Goal: Navigation & Orientation: Find specific page/section

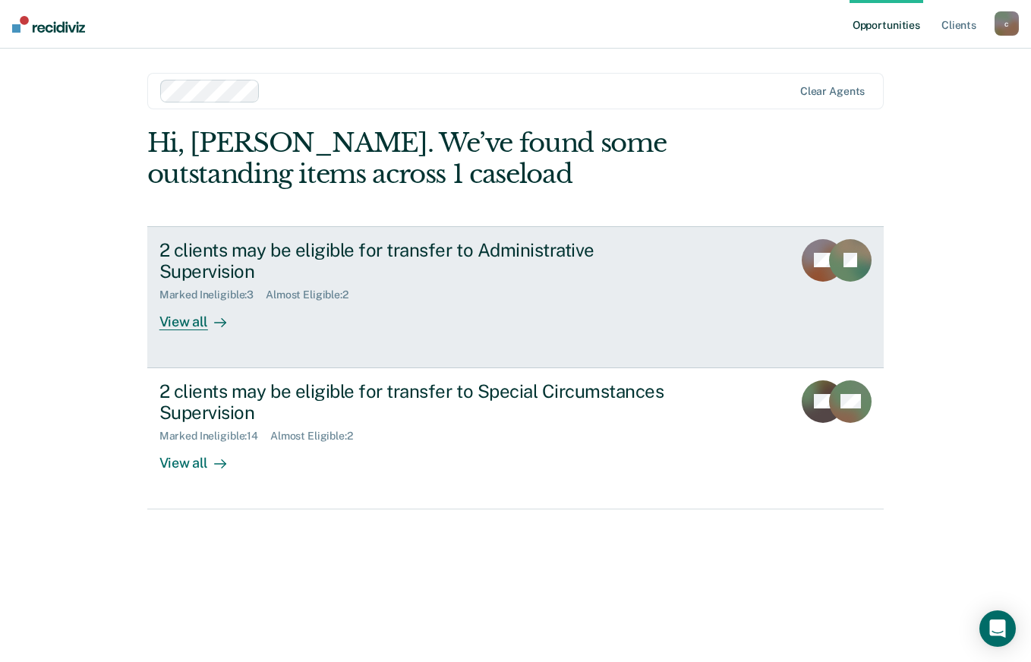
click at [203, 302] on div "View all" at bounding box center [201, 317] width 85 height 30
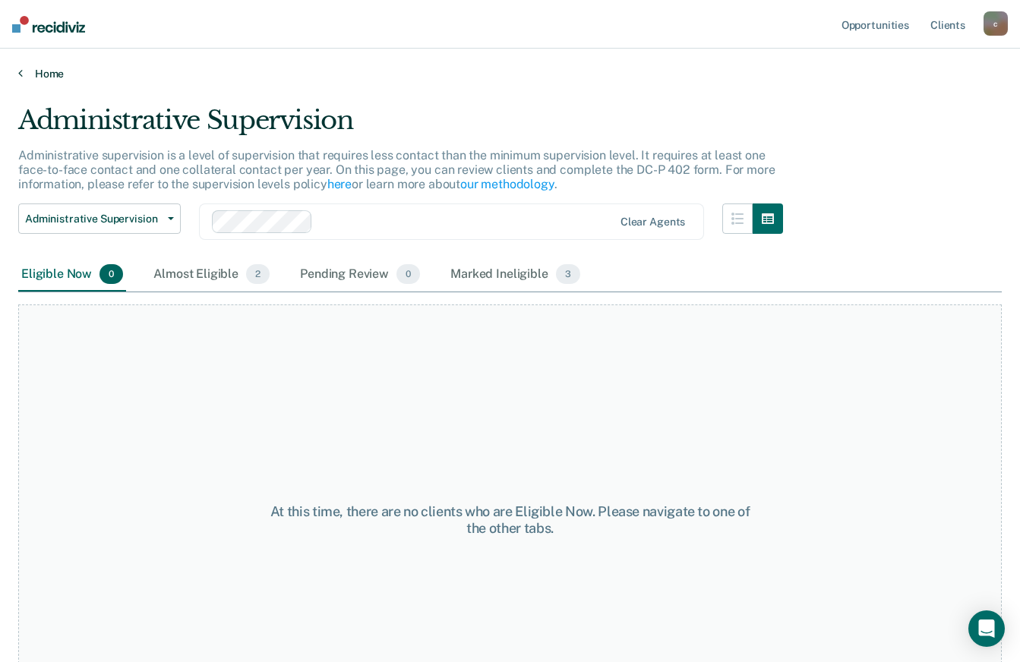
click at [55, 77] on link "Home" at bounding box center [509, 74] width 983 height 14
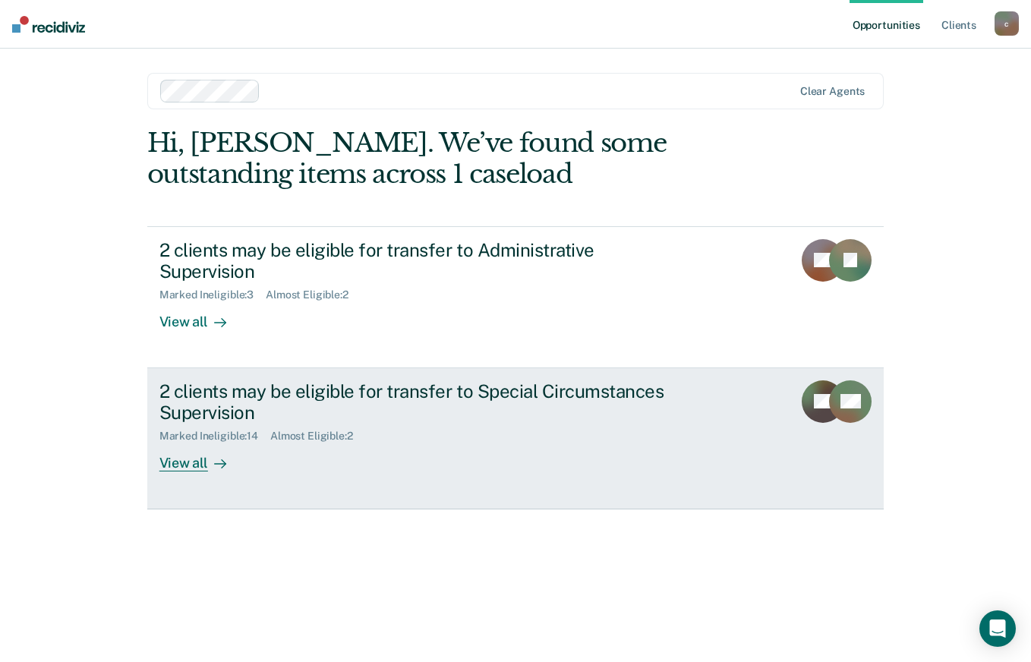
click at [196, 443] on div "View all" at bounding box center [201, 458] width 85 height 30
